Goal: Find specific page/section: Find specific page/section

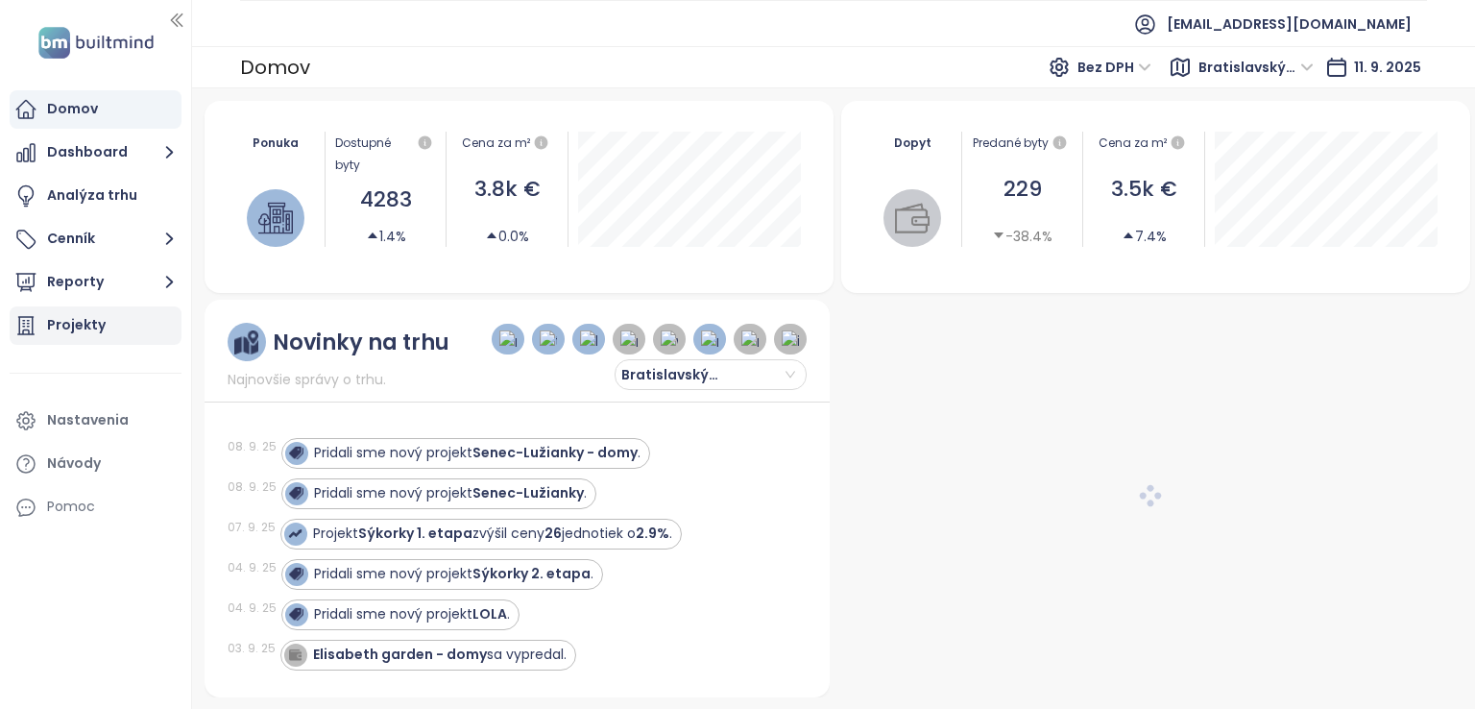
click at [90, 323] on div "Projekty" at bounding box center [76, 325] width 59 height 24
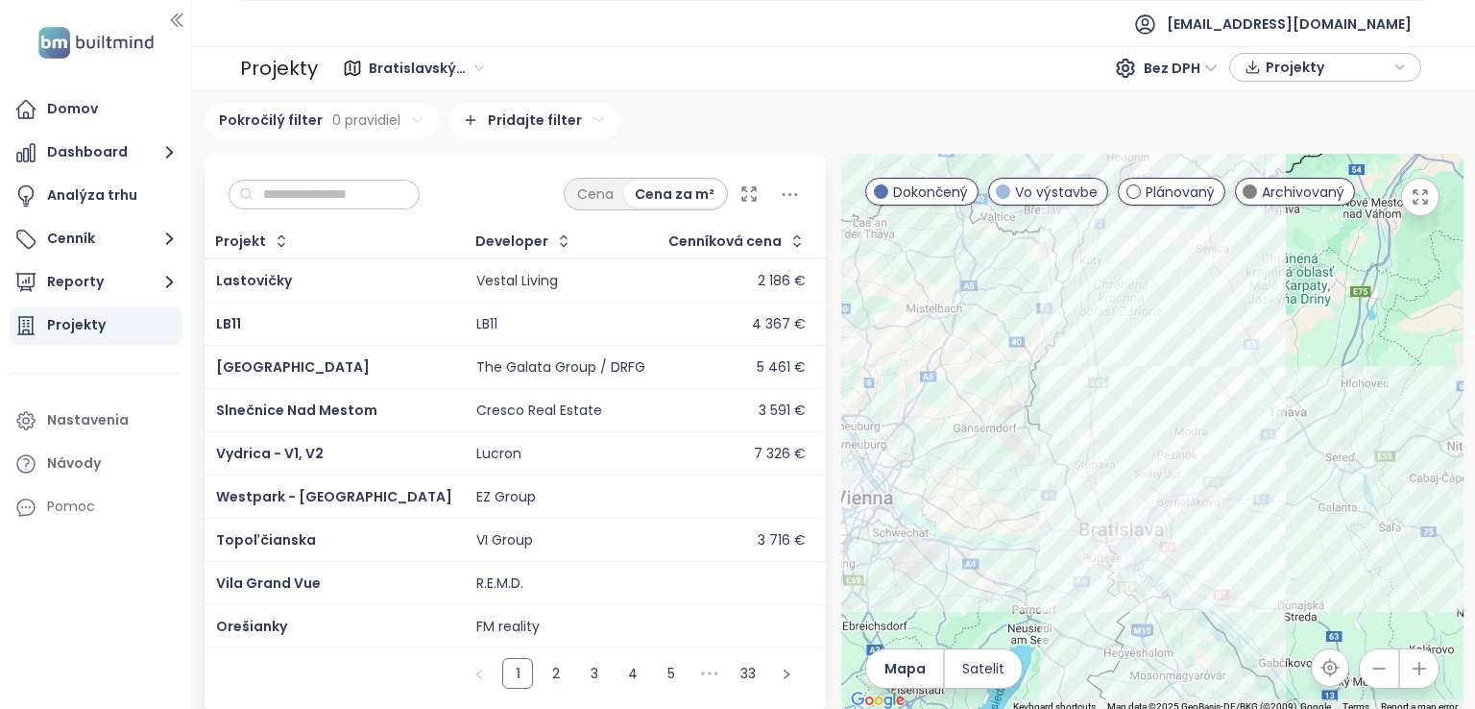
click at [345, 190] on input "text" at bounding box center [332, 195] width 156 height 29
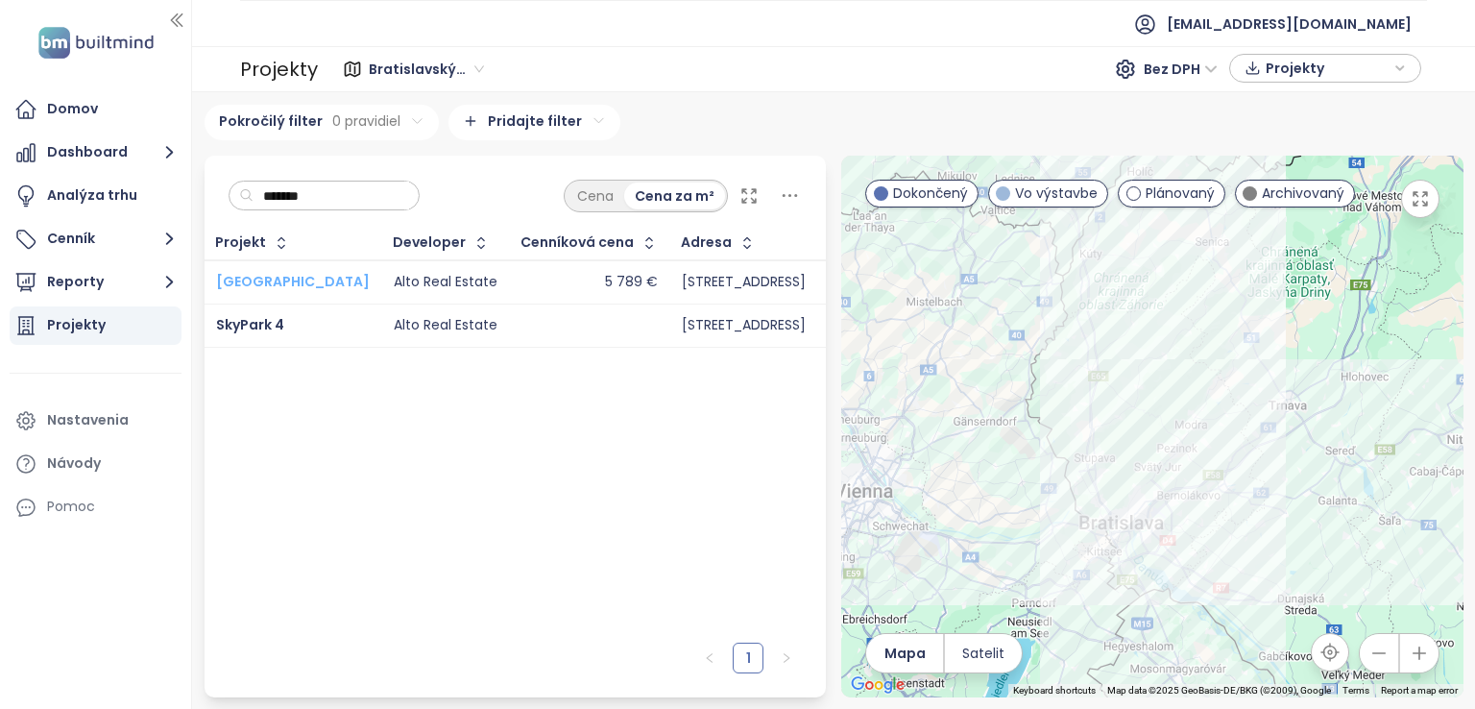
type input "*******"
click at [301, 282] on span "[GEOGRAPHIC_DATA]" at bounding box center [293, 281] width 154 height 19
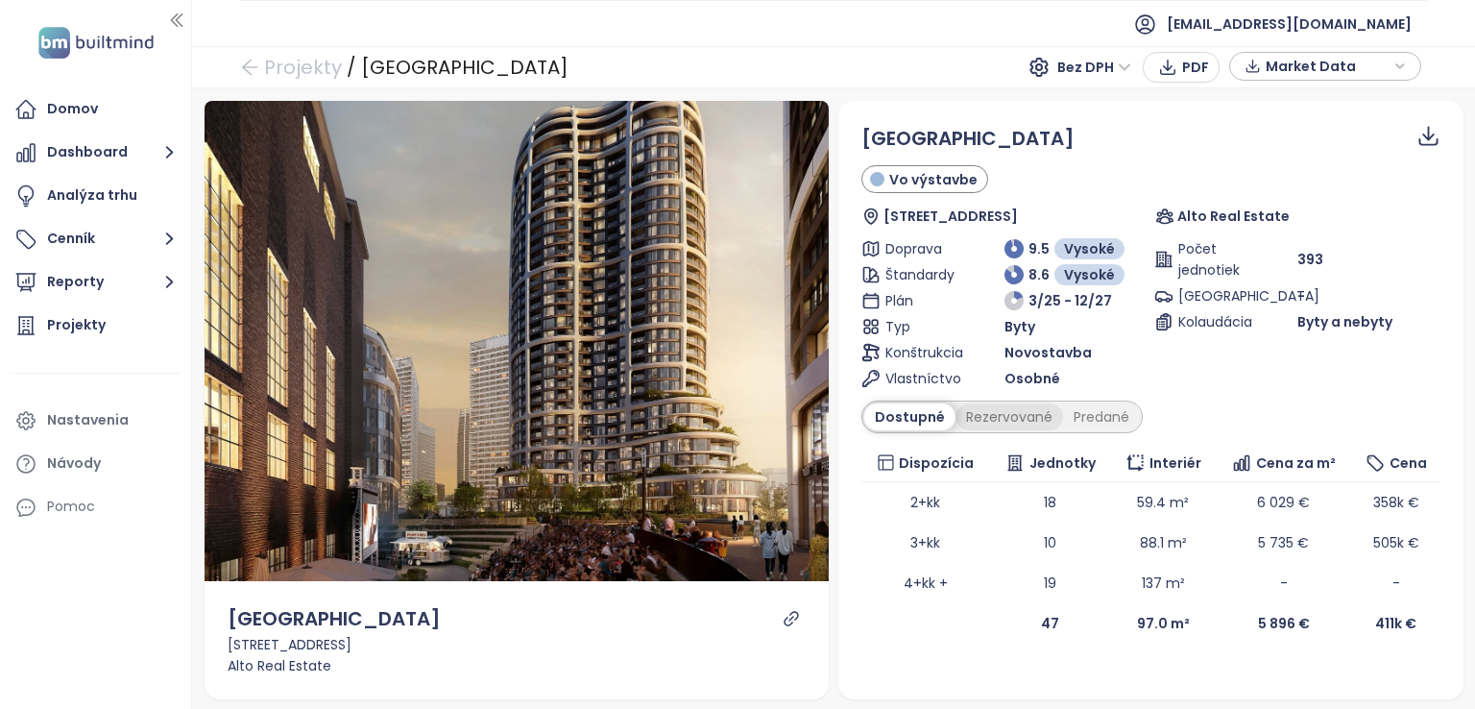
click at [998, 409] on div "Rezervované" at bounding box center [1010, 416] width 108 height 27
click at [901, 410] on div "Dostupné" at bounding box center [907, 416] width 86 height 27
